Goal: Navigation & Orientation: Find specific page/section

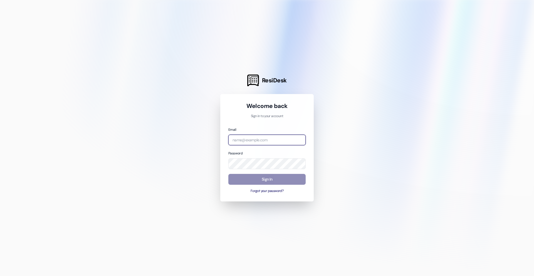
type input "[EMAIL_ADDRESS][DOMAIN_NAME]"
click at [271, 180] on button "Sign In" at bounding box center [266, 179] width 77 height 11
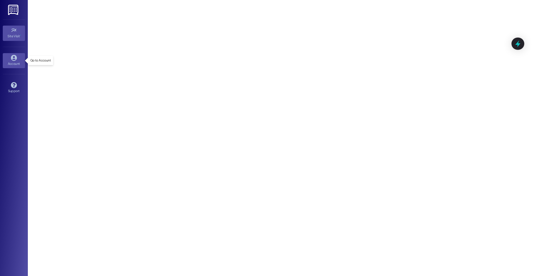
click at [13, 60] on icon at bounding box center [14, 58] width 6 height 6
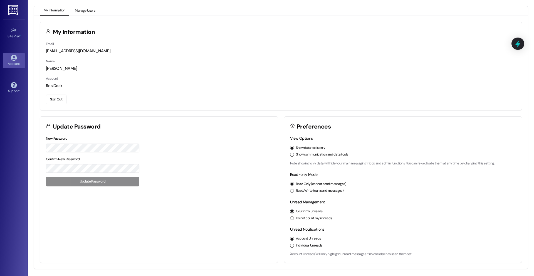
click at [85, 14] on button "Manage Users" at bounding box center [85, 10] width 28 height 9
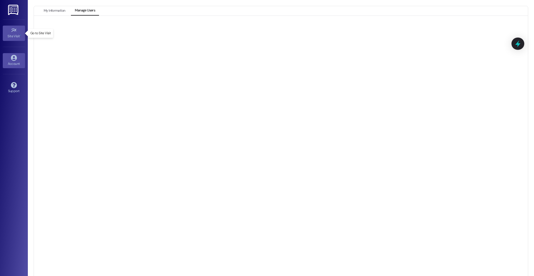
click at [16, 33] on div "Site Visit •" at bounding box center [14, 36] width 28 height 6
